Goal: Transaction & Acquisition: Purchase product/service

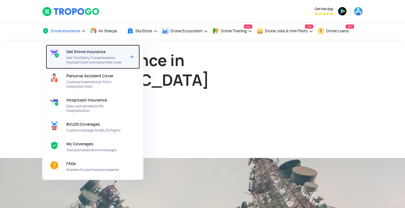
click at [95, 58] on span "Get Third Party, Comprehensive, Payload Cover and many more cover" at bounding box center [95, 60] width 59 height 9
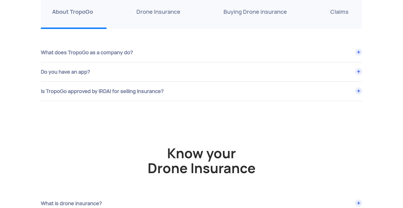
scroll to position [1990, 0]
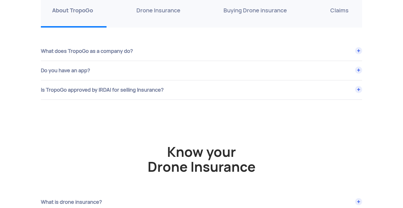
click at [158, 13] on p "Drone Insurance" at bounding box center [158, 10] width 44 height 9
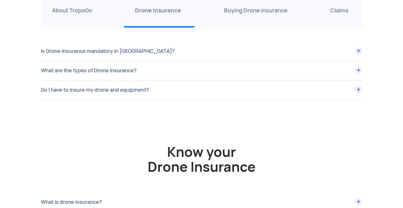
click at [192, 49] on div "Is Drone Insurance mandatory in [GEOGRAPHIC_DATA]?" at bounding box center [201, 51] width 321 height 19
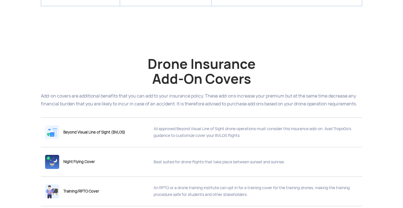
scroll to position [909, 0]
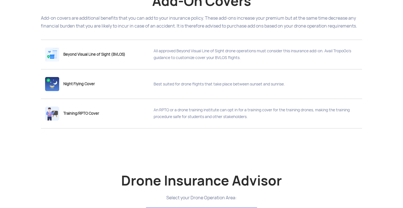
click at [196, 85] on div "Best suited for drone flights that take place between sunset and sunrise." at bounding box center [253, 83] width 208 height 26
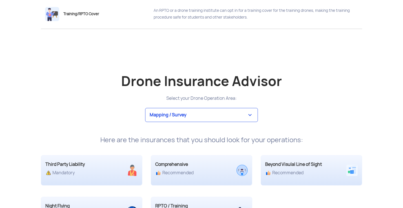
scroll to position [1010, 0]
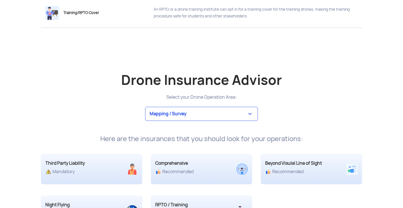
click at [201, 116] on select "Mapping / Survey Event Photography Agriculture Recreational Emergency / Police …" at bounding box center [201, 114] width 113 height 14
click at [145, 107] on select "Mapping / Survey Event Photography Agriculture Recreational Emergency / Police …" at bounding box center [201, 114] width 113 height 14
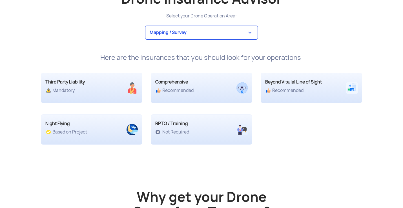
scroll to position [1093, 0]
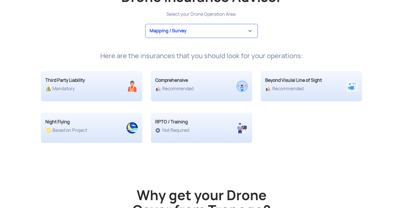
click at [186, 86] on div "Recommended" at bounding box center [188, 89] width 67 height 6
click at [245, 88] on img at bounding box center [241, 86] width 11 height 11
click at [300, 84] on div "Beyond Visulal Line of Sight Recommended" at bounding box center [299, 84] width 76 height 15
click at [357, 87] on div at bounding box center [348, 86] width 25 height 19
click at [209, 137] on div at bounding box center [201, 128] width 101 height 19
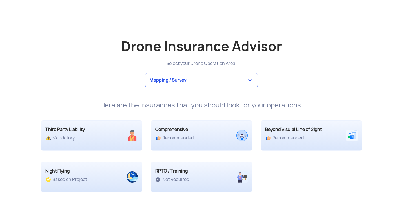
scroll to position [1036, 0]
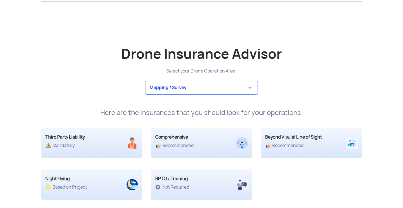
click at [213, 82] on select "Mapping / Survey Event Photography Agriculture Recreational Emergency / Police …" at bounding box center [201, 88] width 113 height 14
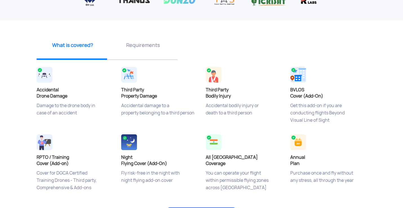
scroll to position [0, 0]
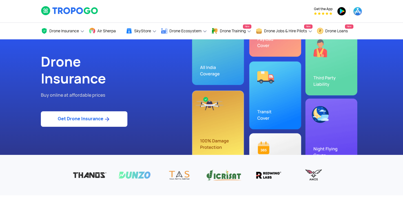
click at [95, 122] on link "Get Drone Insurance" at bounding box center [84, 118] width 86 height 15
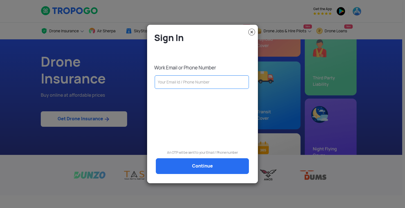
click at [252, 32] on img at bounding box center [252, 32] width 7 height 7
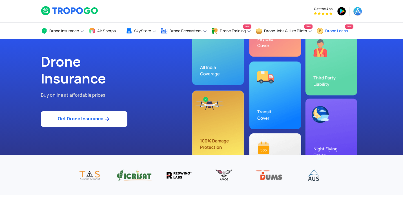
click at [340, 34] on link "Drone Loans New" at bounding box center [334, 31] width 37 height 17
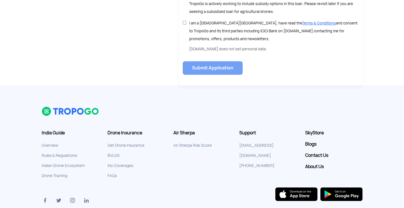
scroll to position [389, 0]
